Goal: Transaction & Acquisition: Purchase product/service

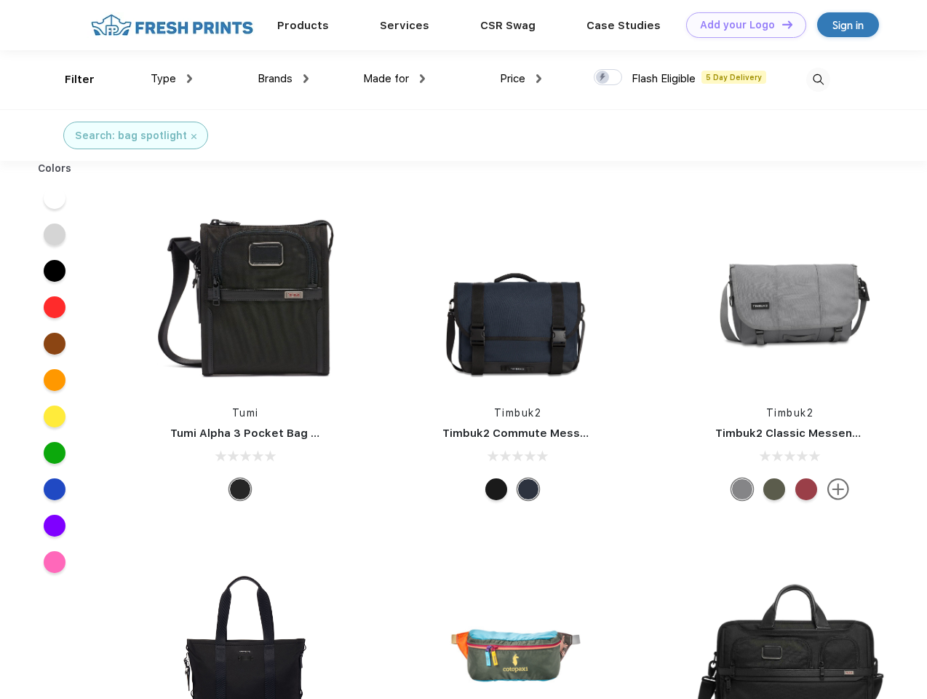
click at [741, 25] on link "Add your Logo Design Tool" at bounding box center [747, 24] width 120 height 25
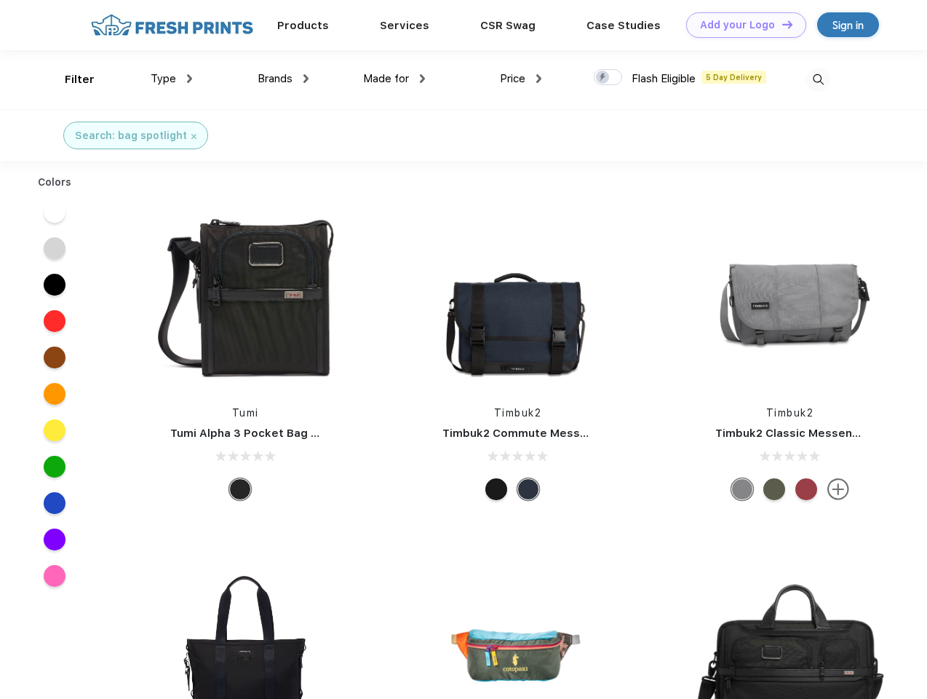
click at [0, 0] on div "Design Tool" at bounding box center [0, 0] width 0 height 0
click at [781, 24] on link "Add your Logo Design Tool" at bounding box center [747, 24] width 120 height 25
click at [70, 79] on div "Filter" at bounding box center [80, 79] width 30 height 17
click at [172, 79] on span "Type" at bounding box center [163, 78] width 25 height 13
click at [283, 79] on span "Brands" at bounding box center [275, 78] width 35 height 13
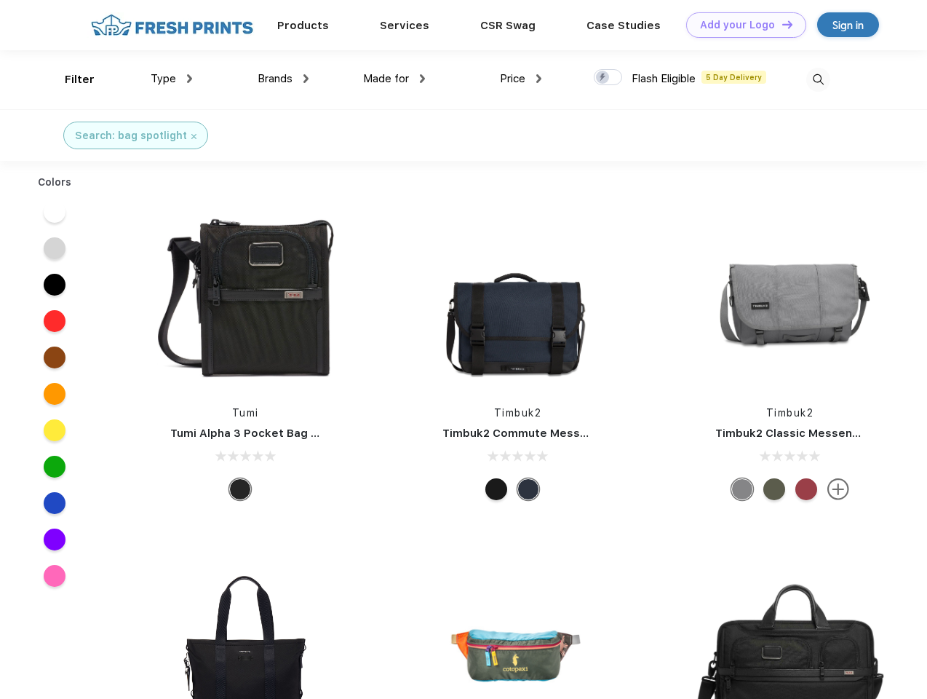
click at [395, 79] on span "Made for" at bounding box center [386, 78] width 46 height 13
click at [521, 79] on span "Price" at bounding box center [512, 78] width 25 height 13
click at [609, 78] on div at bounding box center [608, 77] width 28 height 16
click at [604, 78] on input "checkbox" at bounding box center [598, 72] width 9 height 9
click at [818, 79] on img at bounding box center [819, 80] width 24 height 24
